Goal: Task Accomplishment & Management: Use online tool/utility

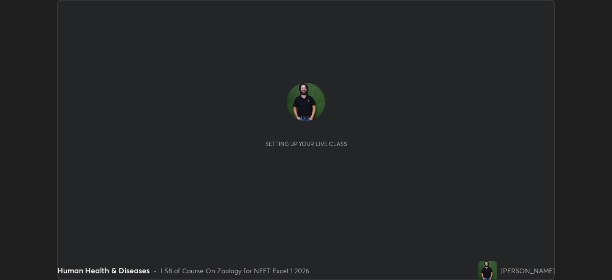
scroll to position [280, 612]
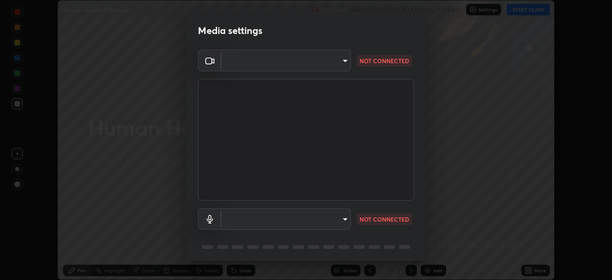
type input "0b0394df5398a873b7d047182dbff5bf8641b4882f7ce2760a0fef017966b62e"
type input "communications"
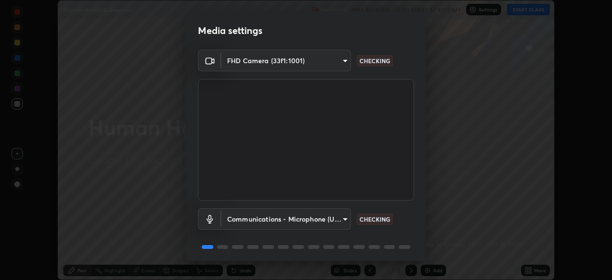
scroll to position [34, 0]
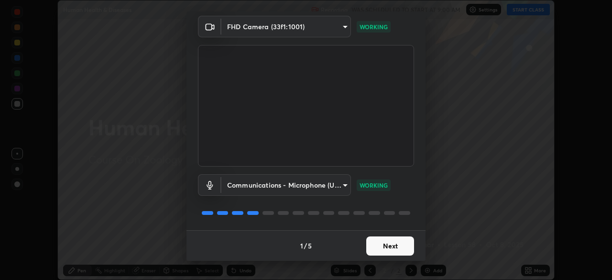
click at [390, 244] on button "Next" at bounding box center [390, 245] width 48 height 19
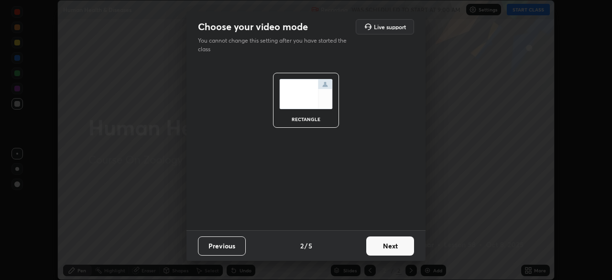
scroll to position [0, 0]
click at [392, 247] on button "Next" at bounding box center [390, 245] width 48 height 19
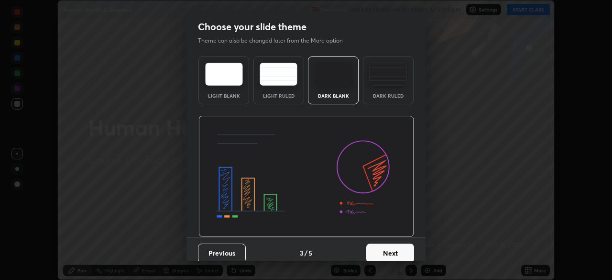
click at [391, 250] on button "Next" at bounding box center [390, 252] width 48 height 19
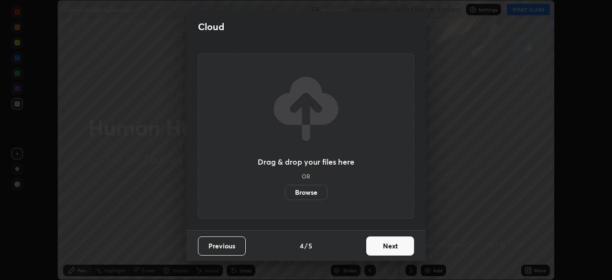
click at [389, 249] on button "Next" at bounding box center [390, 245] width 48 height 19
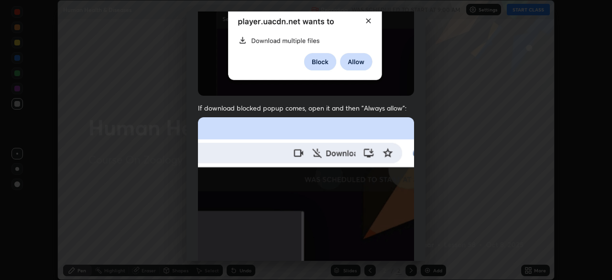
scroll to position [229, 0]
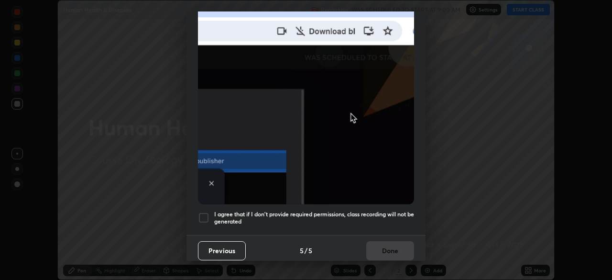
click at [201, 215] on div at bounding box center [203, 217] width 11 height 11
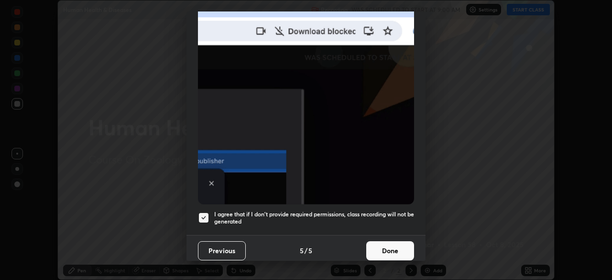
click at [393, 246] on button "Done" at bounding box center [390, 250] width 48 height 19
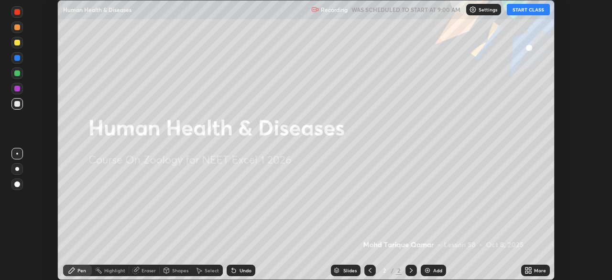
click at [535, 10] on button "START CLASS" at bounding box center [528, 9] width 43 height 11
